Goal: Obtain resource: Download file/media

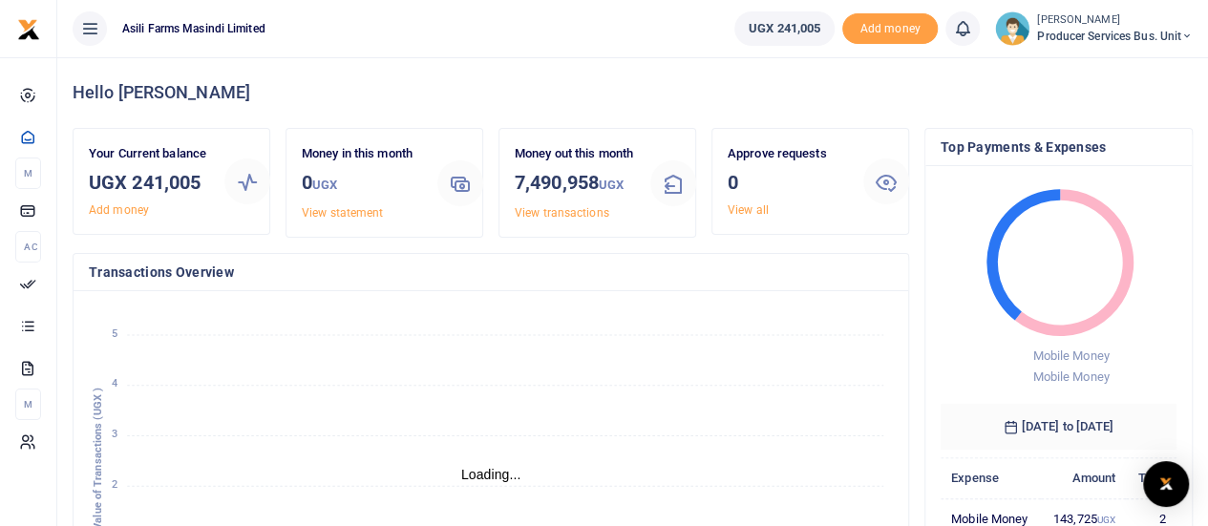
scroll to position [15, 15]
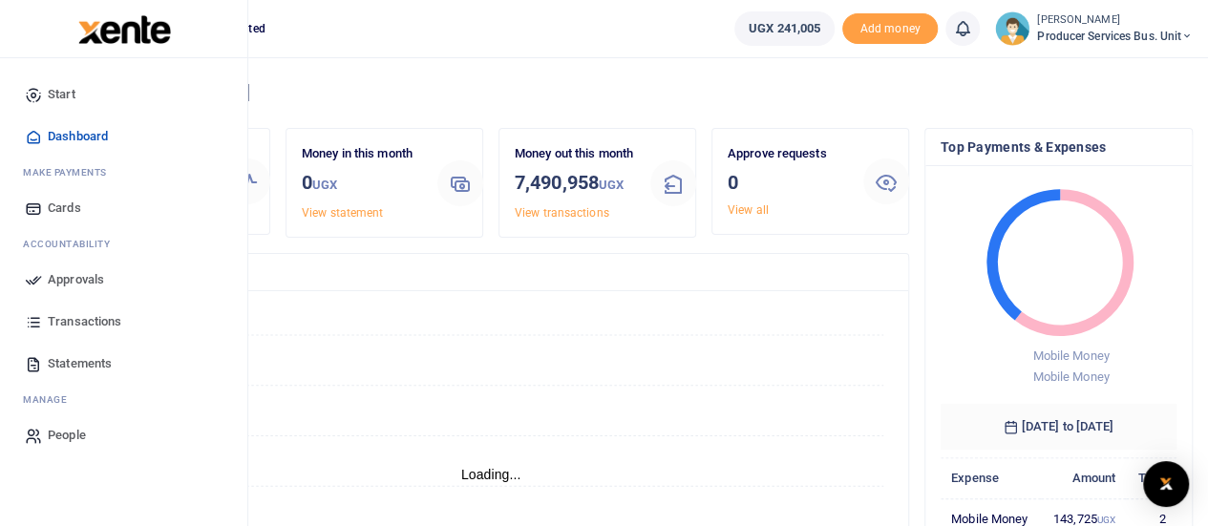
click at [87, 318] on span "Transactions" at bounding box center [85, 321] width 74 height 19
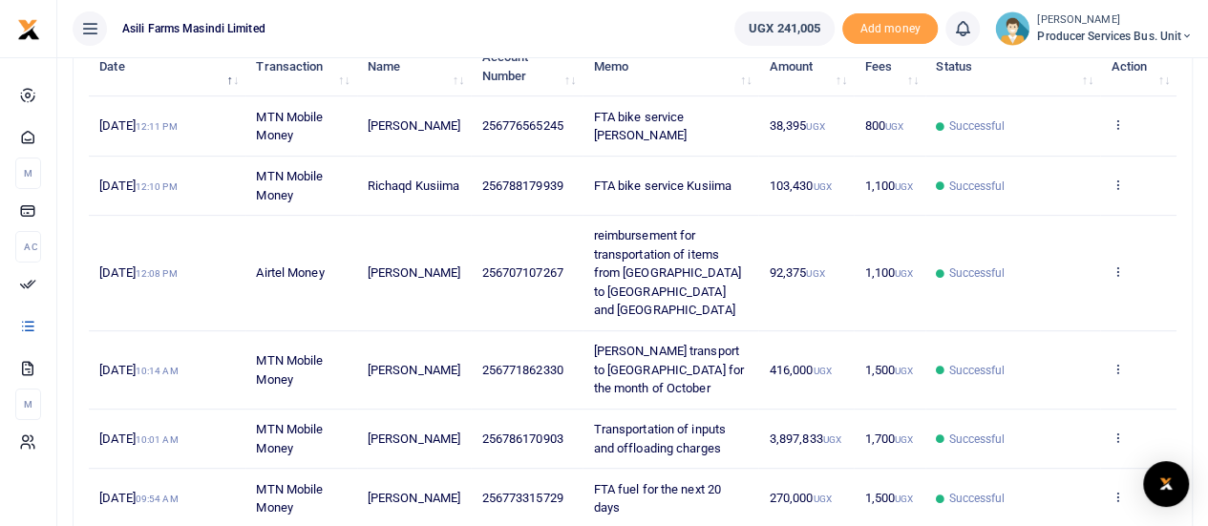
scroll to position [286, 0]
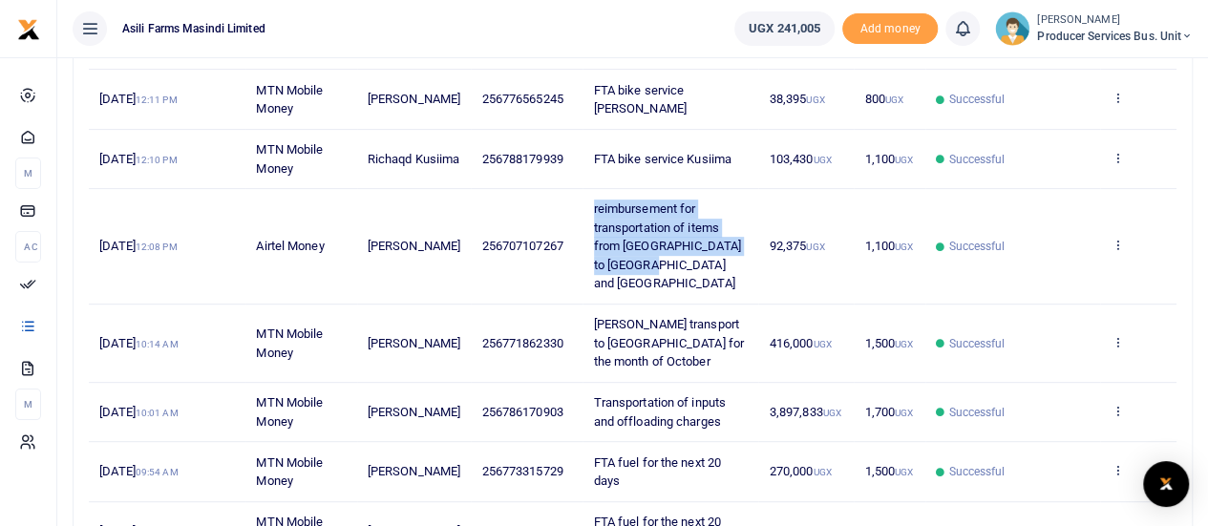
drag, startPoint x: 646, startPoint y: 255, endPoint x: 583, endPoint y: 204, distance: 80.1
click at [583, 204] on td "reimbursement for transportation of items from [GEOGRAPHIC_DATA] to [GEOGRAPHIC…" at bounding box center [671, 247] width 176 height 116
copy span "reimbursement for transportation of items from [GEOGRAPHIC_DATA] to [GEOGRAPHIC…"
click at [1113, 238] on icon at bounding box center [1117, 244] width 12 height 13
click at [1005, 263] on link "View details" at bounding box center [1047, 267] width 151 height 27
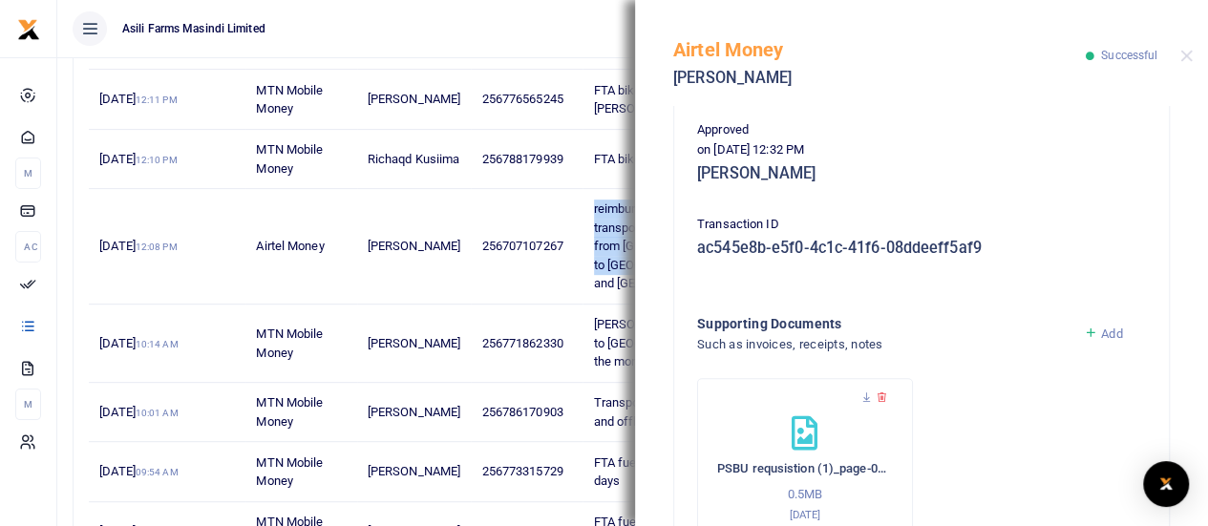
scroll to position [662, 0]
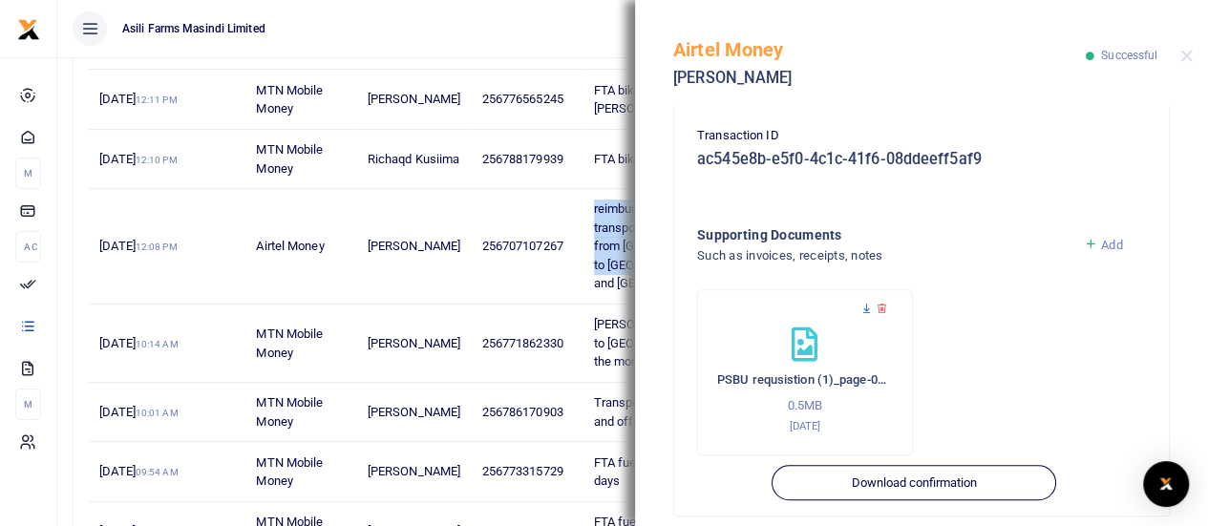
click at [869, 303] on icon at bounding box center [866, 309] width 12 height 12
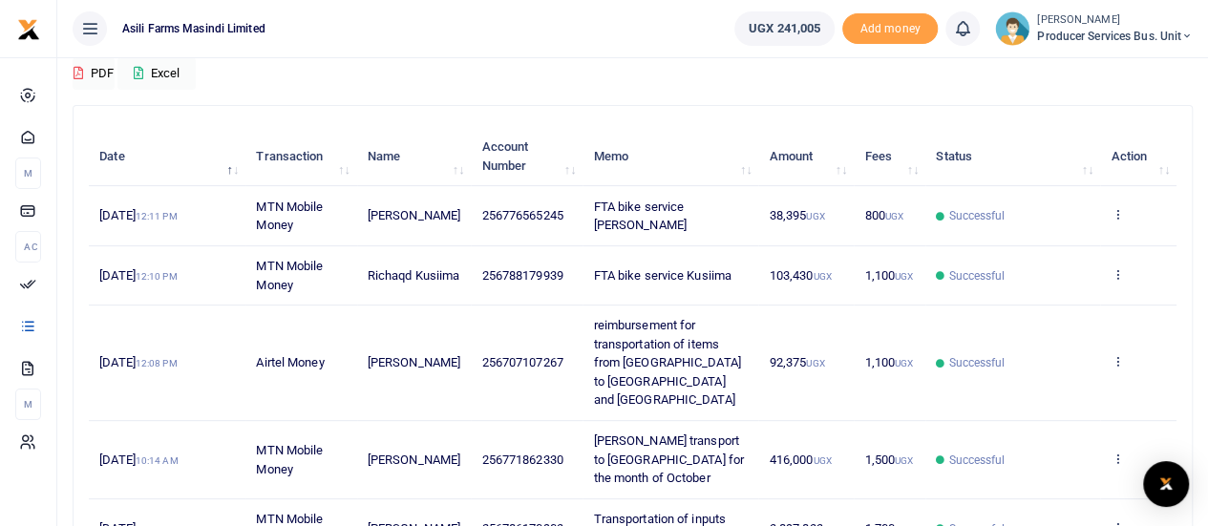
scroll to position [191, 0]
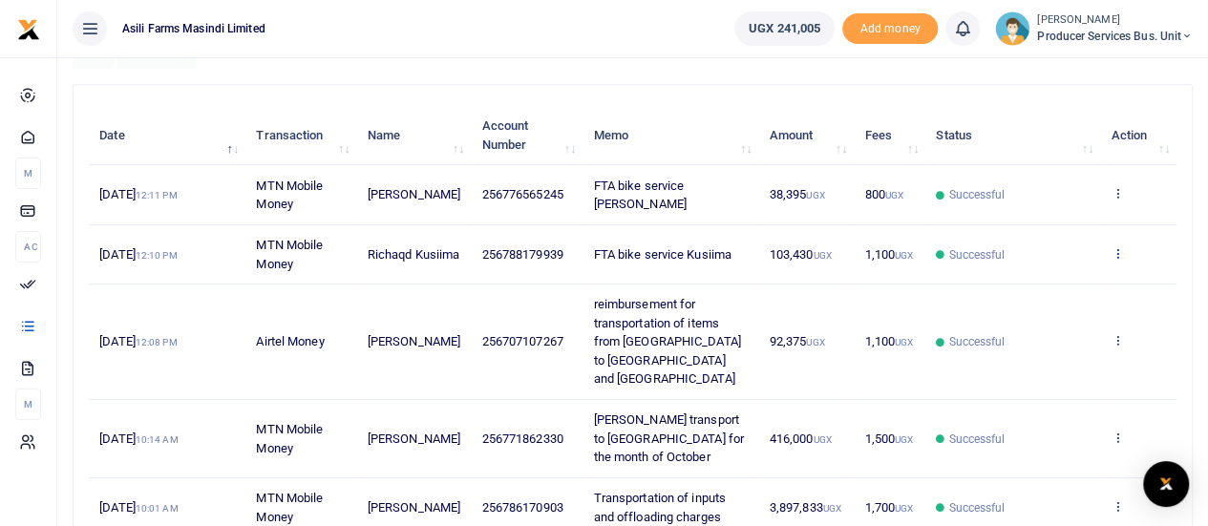
click at [1118, 247] on icon at bounding box center [1117, 252] width 12 height 13
click at [1135, 335] on td "View details Send again" at bounding box center [1138, 343] width 76 height 116
click at [1119, 333] on icon at bounding box center [1117, 339] width 12 height 13
click at [1031, 356] on link "View details" at bounding box center [1047, 363] width 151 height 27
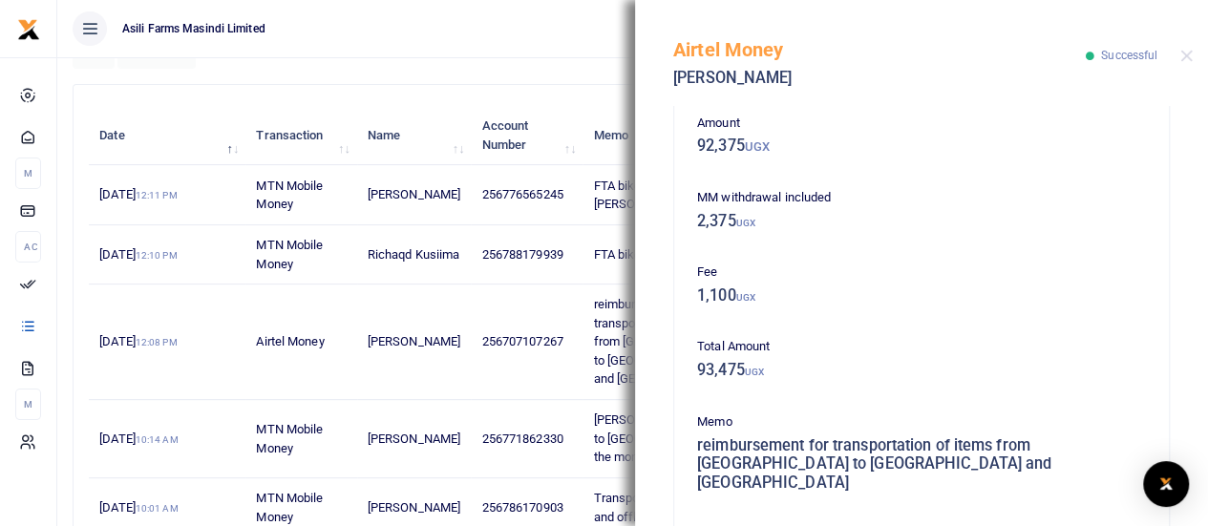
scroll to position [0, 0]
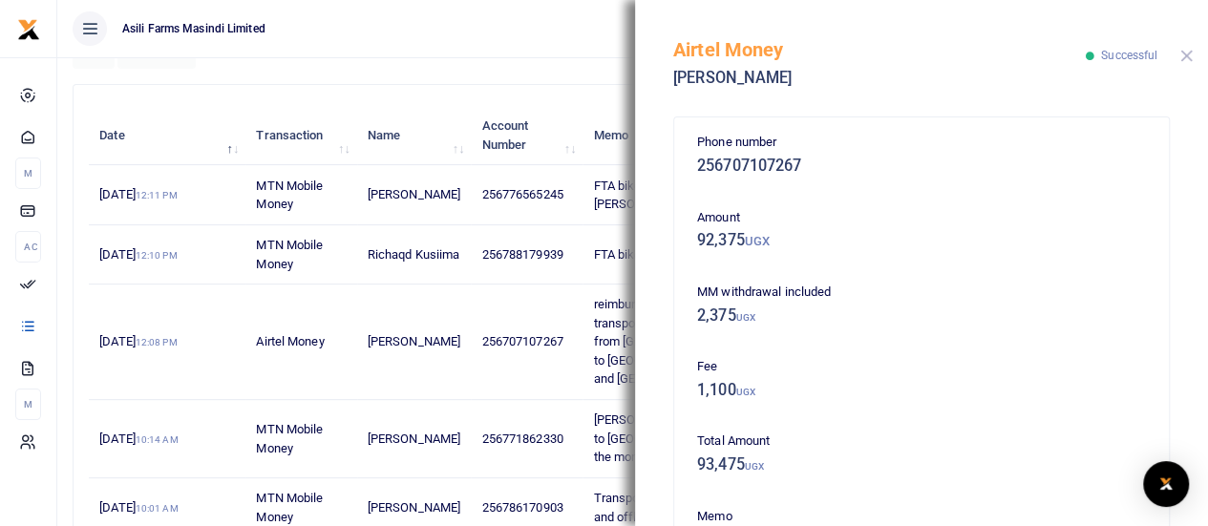
click at [1190, 54] on button "Close" at bounding box center [1186, 56] width 12 height 12
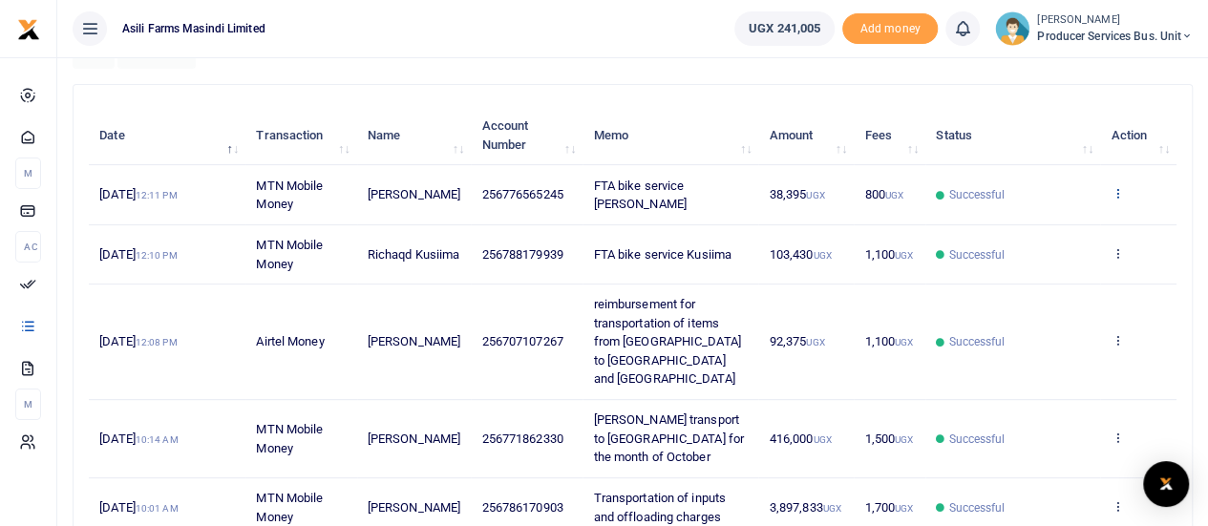
click at [1121, 194] on icon at bounding box center [1117, 192] width 12 height 13
click at [1038, 225] on link "View details" at bounding box center [1047, 226] width 151 height 27
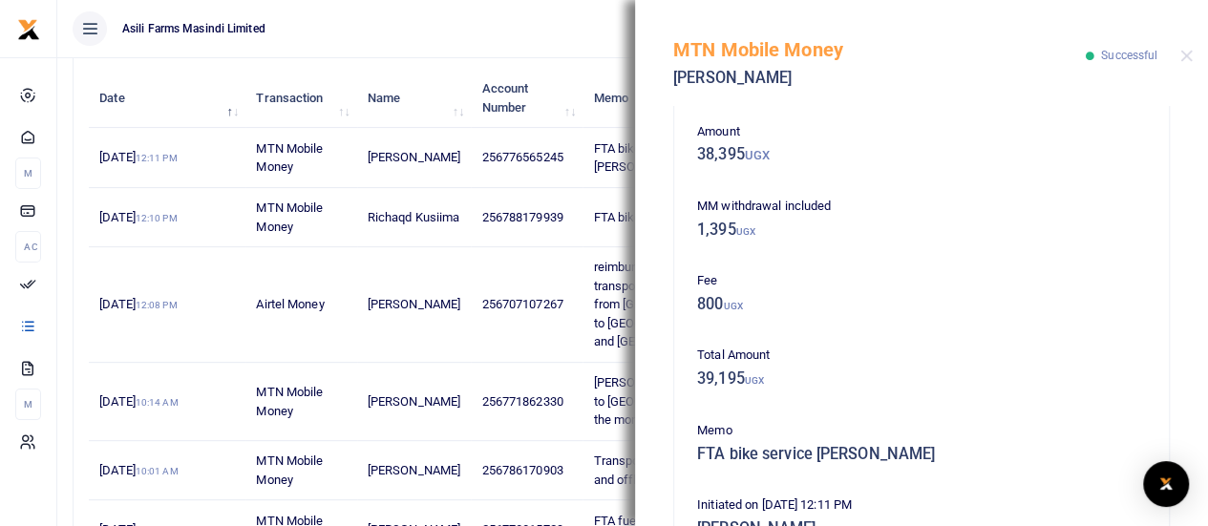
scroll to position [286, 0]
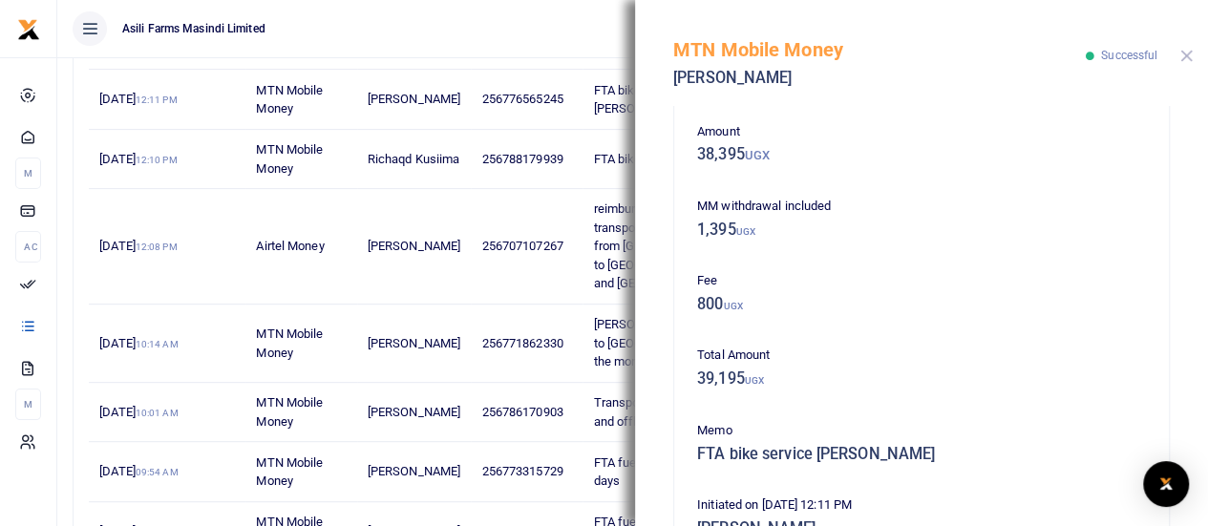
click at [1192, 58] on button "Close" at bounding box center [1186, 56] width 12 height 12
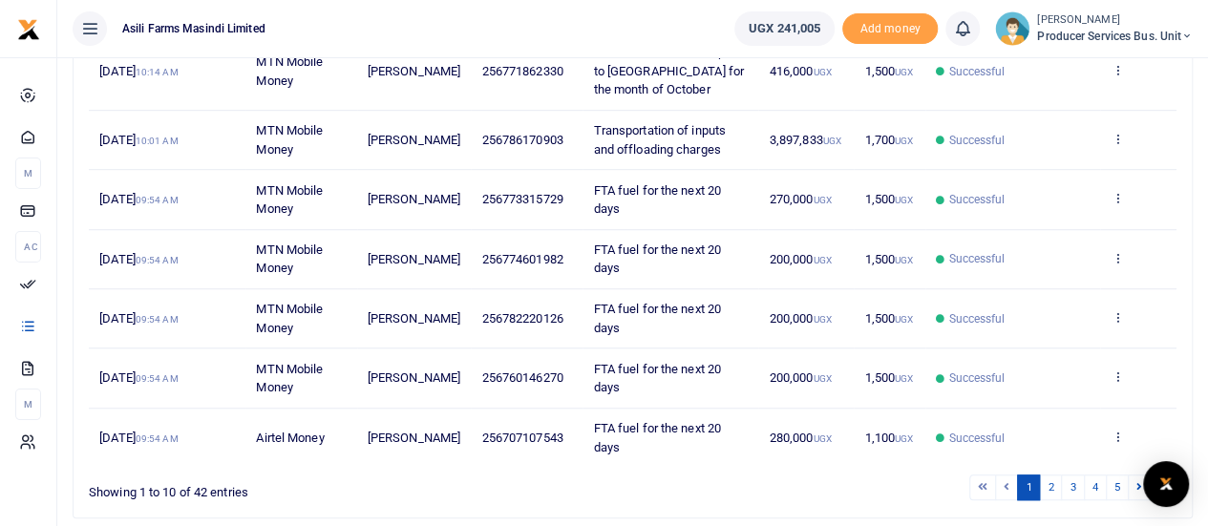
scroll to position [588, 0]
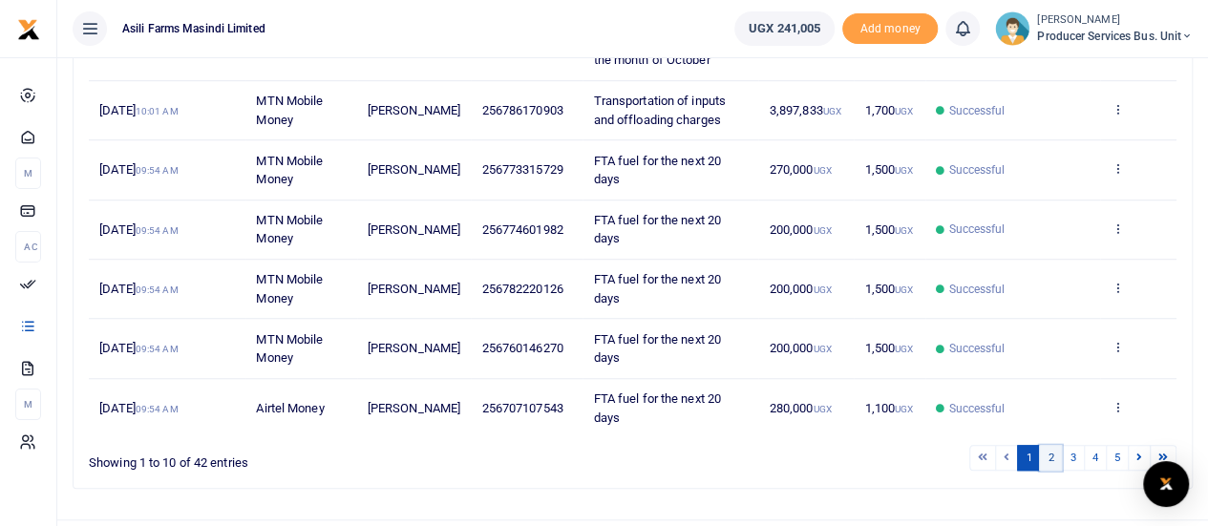
click at [1053, 445] on link "2" at bounding box center [1050, 458] width 23 height 26
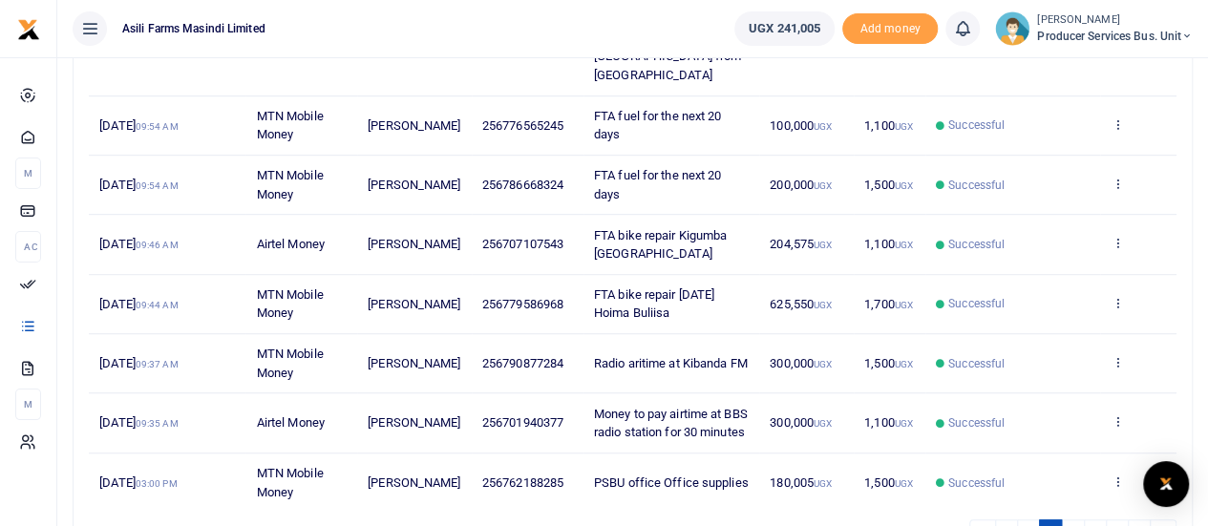
scroll to position [339, 0]
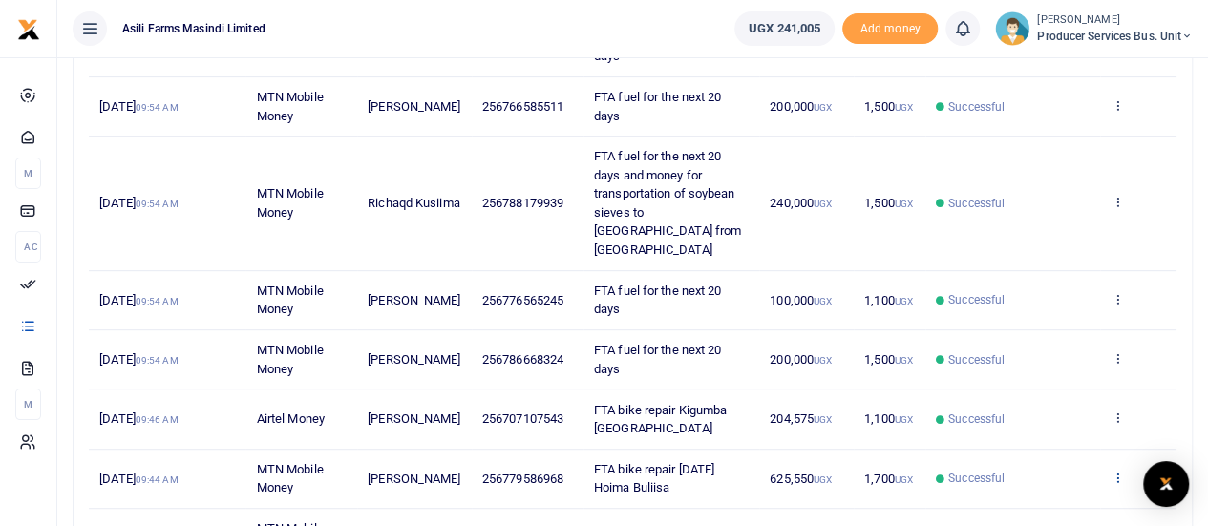
click at [1117, 471] on icon at bounding box center [1117, 477] width 12 height 13
click at [1038, 379] on link "View details" at bounding box center [1047, 386] width 151 height 27
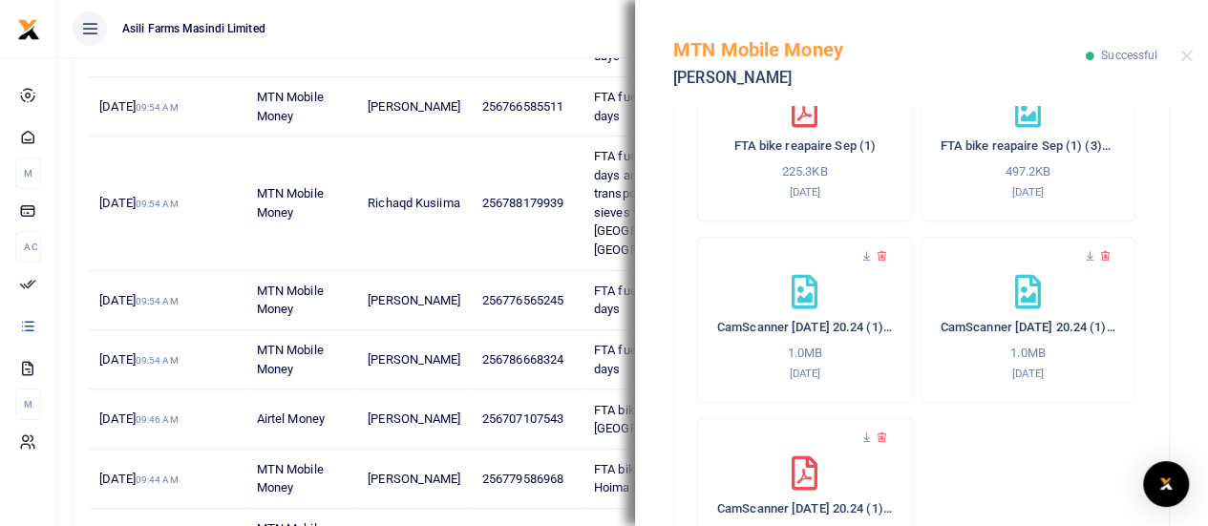
scroll to position [719, 0]
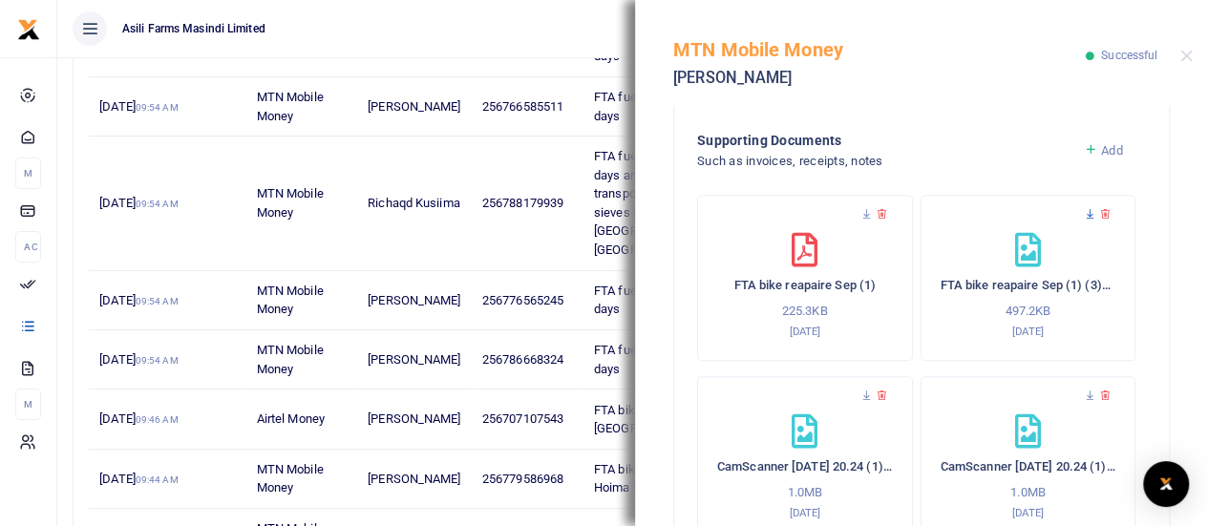
click at [1084, 215] on icon at bounding box center [1090, 214] width 12 height 12
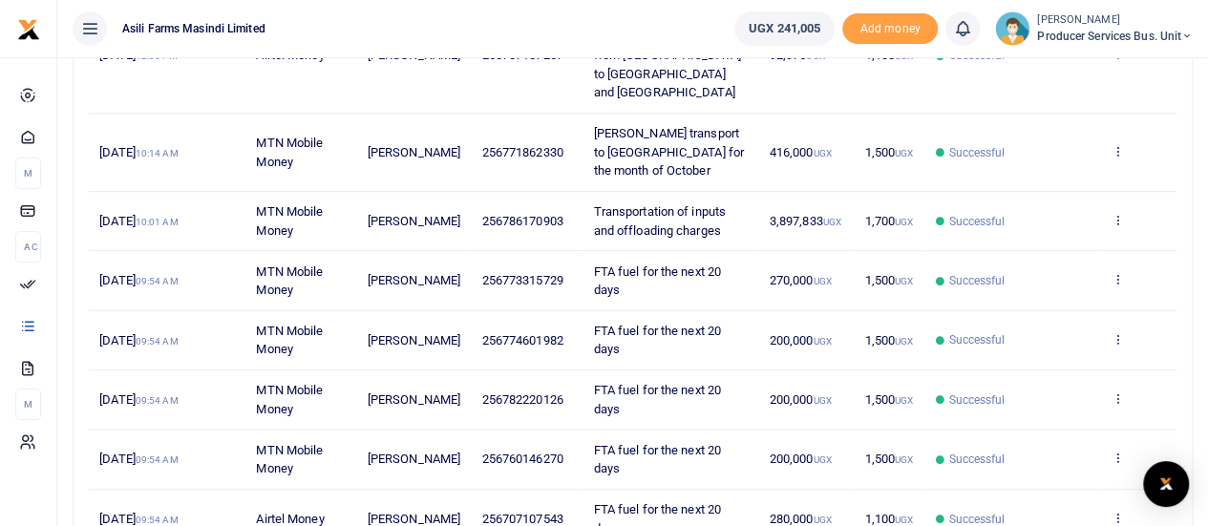
scroll to position [588, 0]
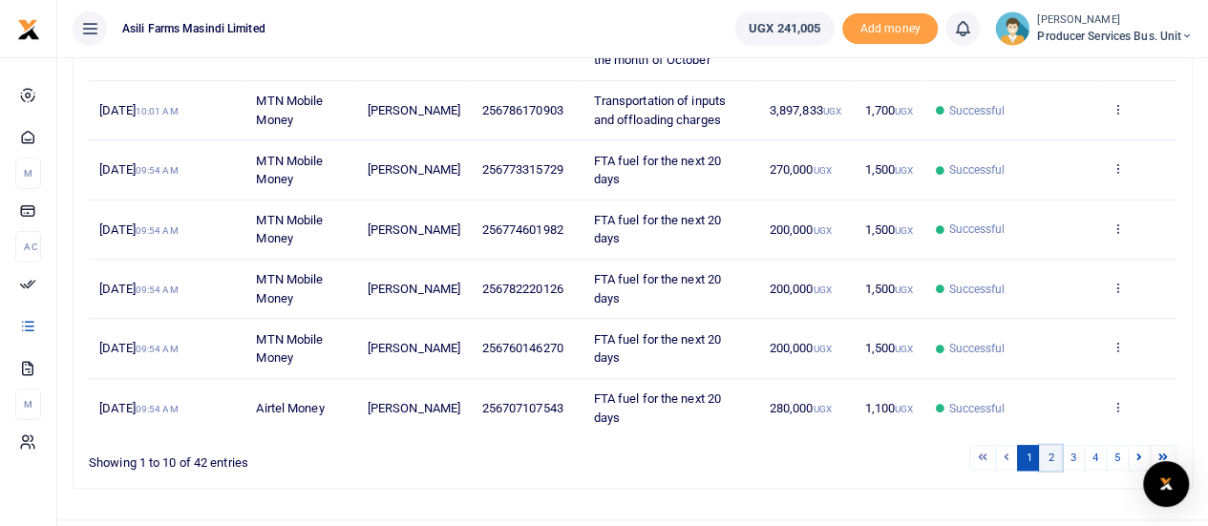
click at [1055, 445] on link "2" at bounding box center [1050, 458] width 23 height 26
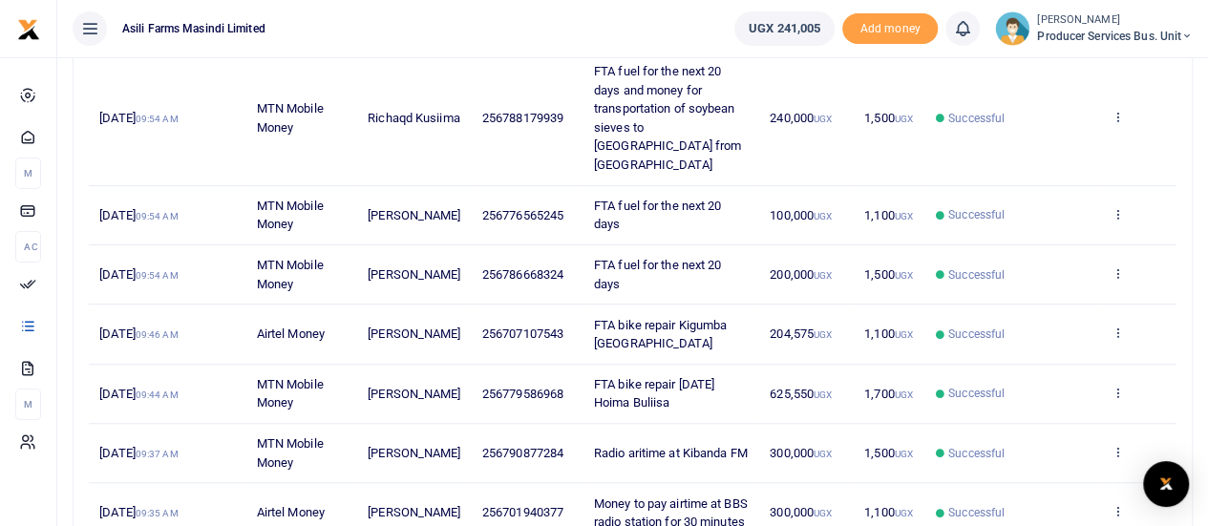
scroll to position [397, 0]
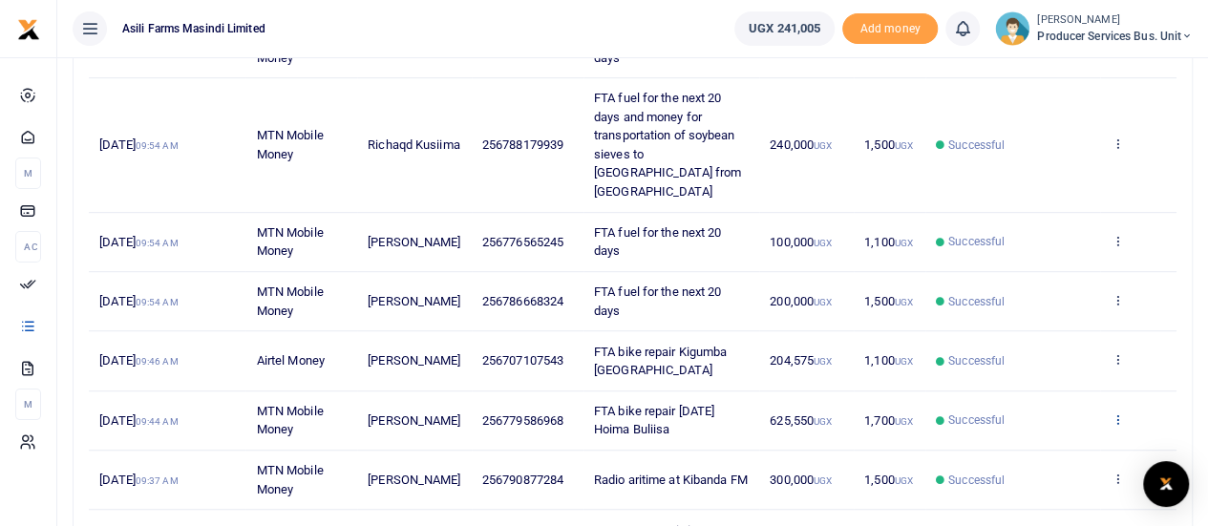
click at [1115, 413] on icon at bounding box center [1117, 419] width 12 height 13
click at [1014, 429] on link "View details" at bounding box center [1047, 430] width 151 height 27
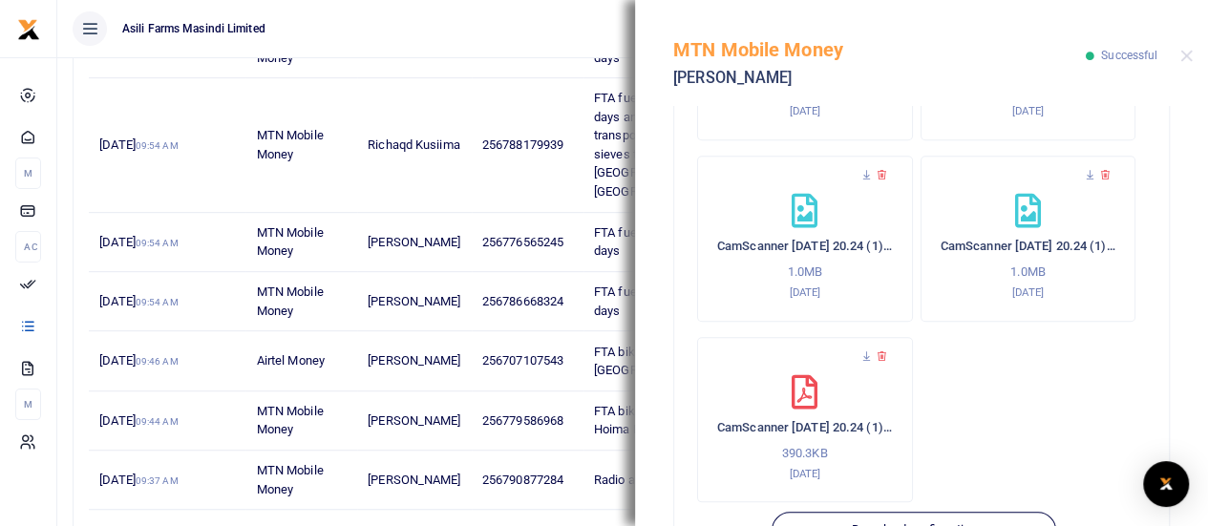
scroll to position [910, 0]
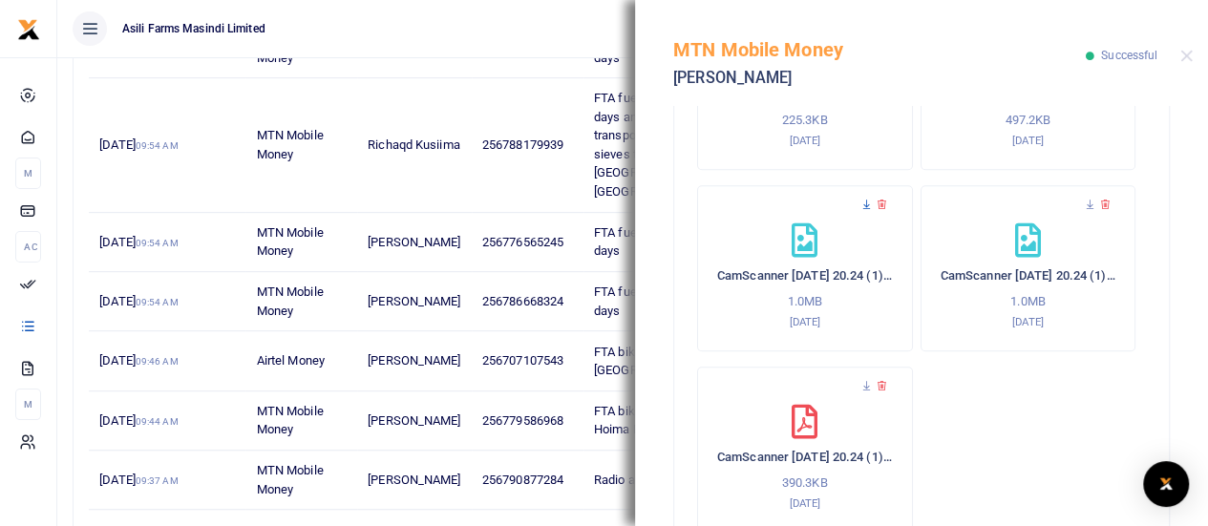
click at [863, 203] on icon at bounding box center [866, 205] width 12 height 12
